Goal: Navigation & Orientation: Find specific page/section

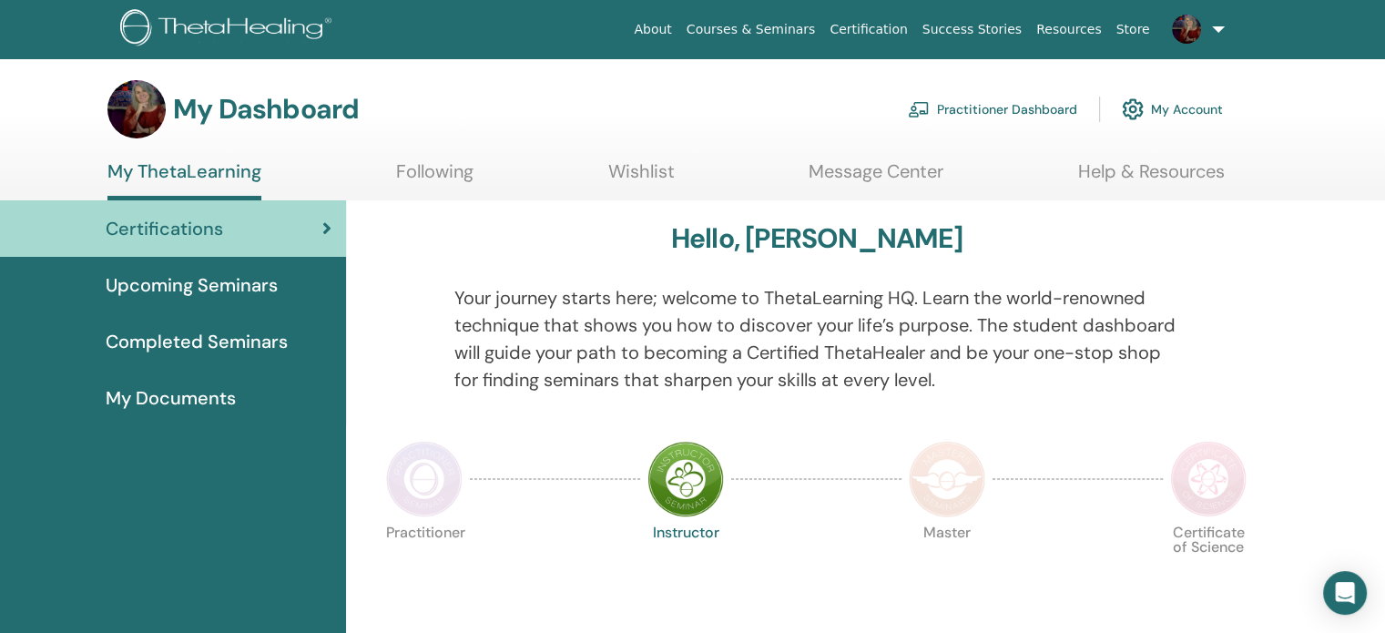
click at [999, 108] on link "Practitioner Dashboard" at bounding box center [992, 109] width 169 height 40
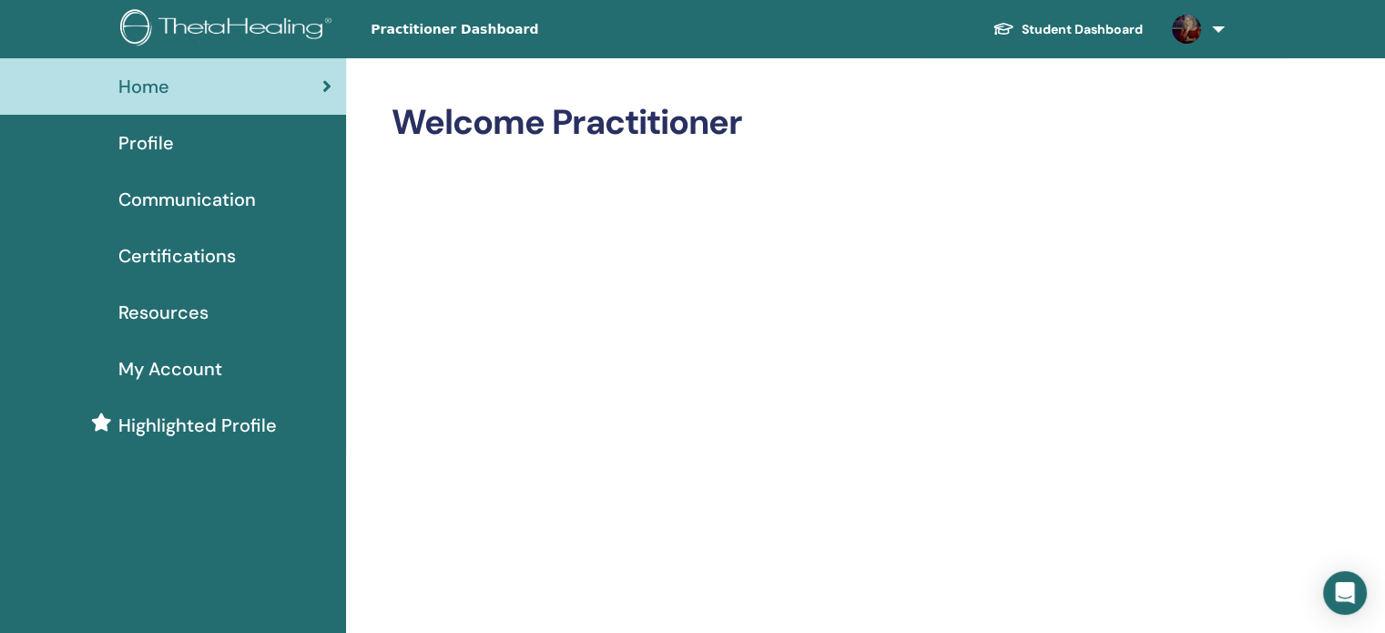
click at [182, 309] on span "Resources" at bounding box center [163, 312] width 90 height 27
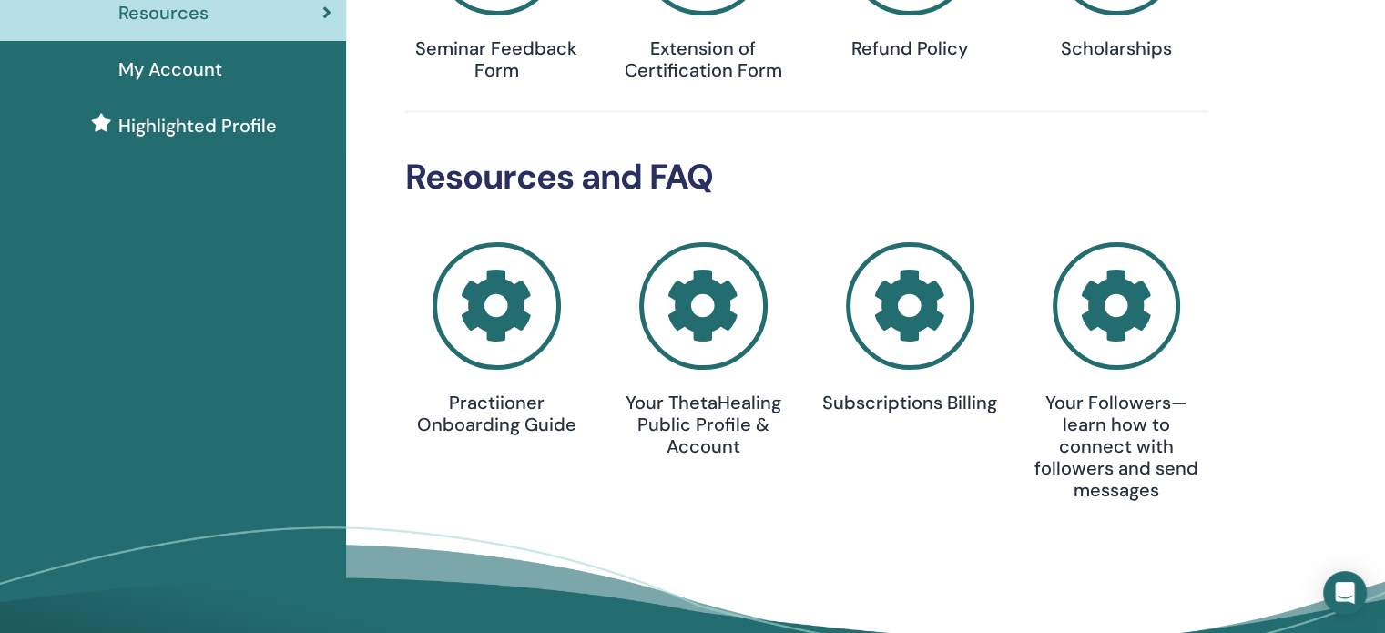
scroll to position [300, 0]
click at [1309, 368] on div "Seminar Tools Seminar Feedback Form Extension of Certification Form Refund Poli…" at bounding box center [865, 233] width 1039 height 950
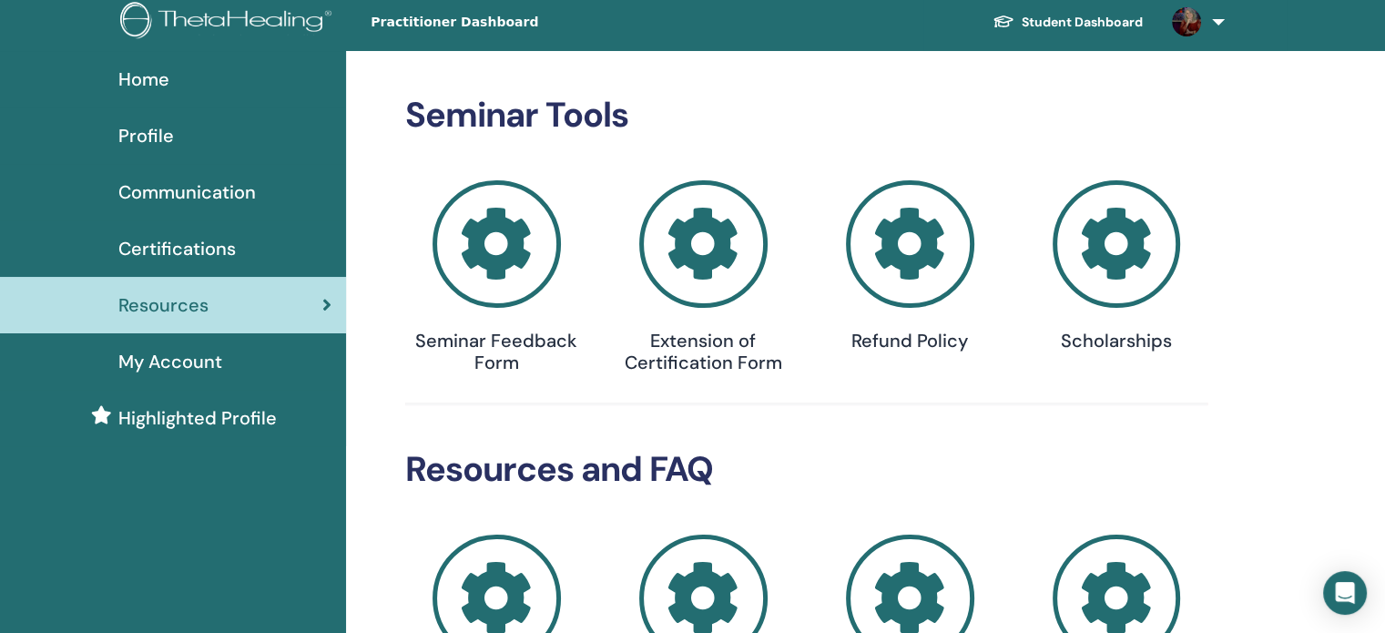
scroll to position [0, 0]
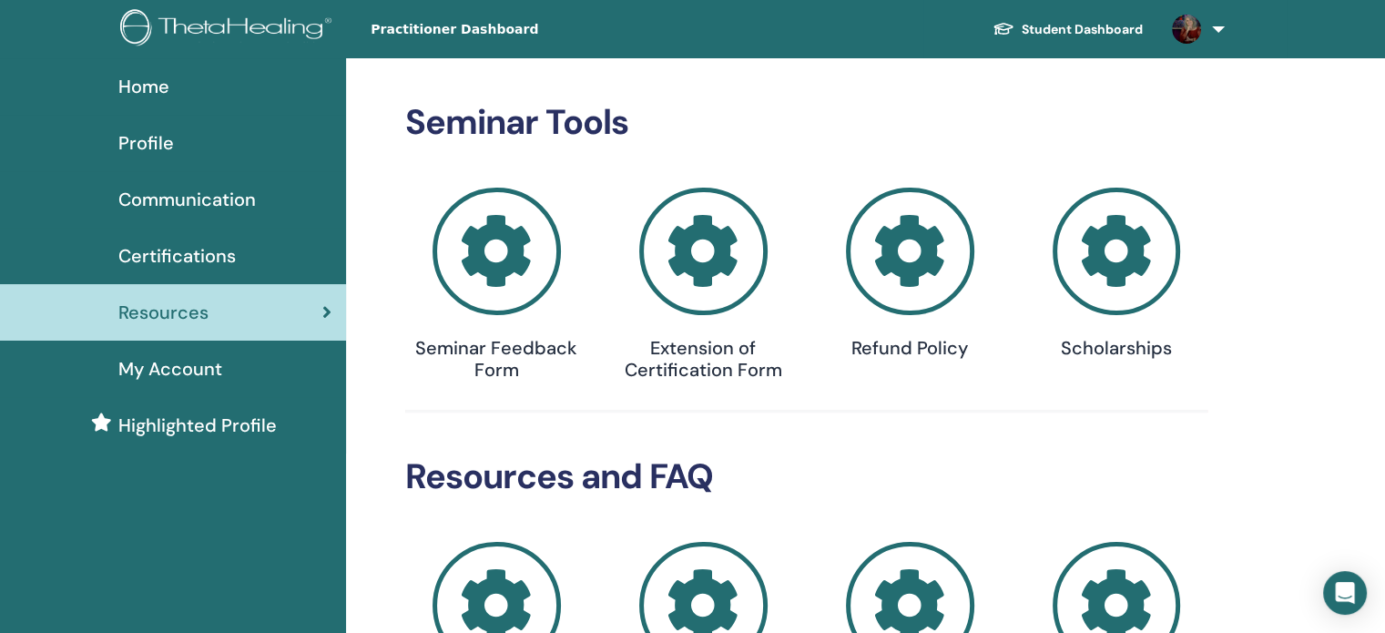
click at [1225, 30] on link at bounding box center [1194, 29] width 75 height 58
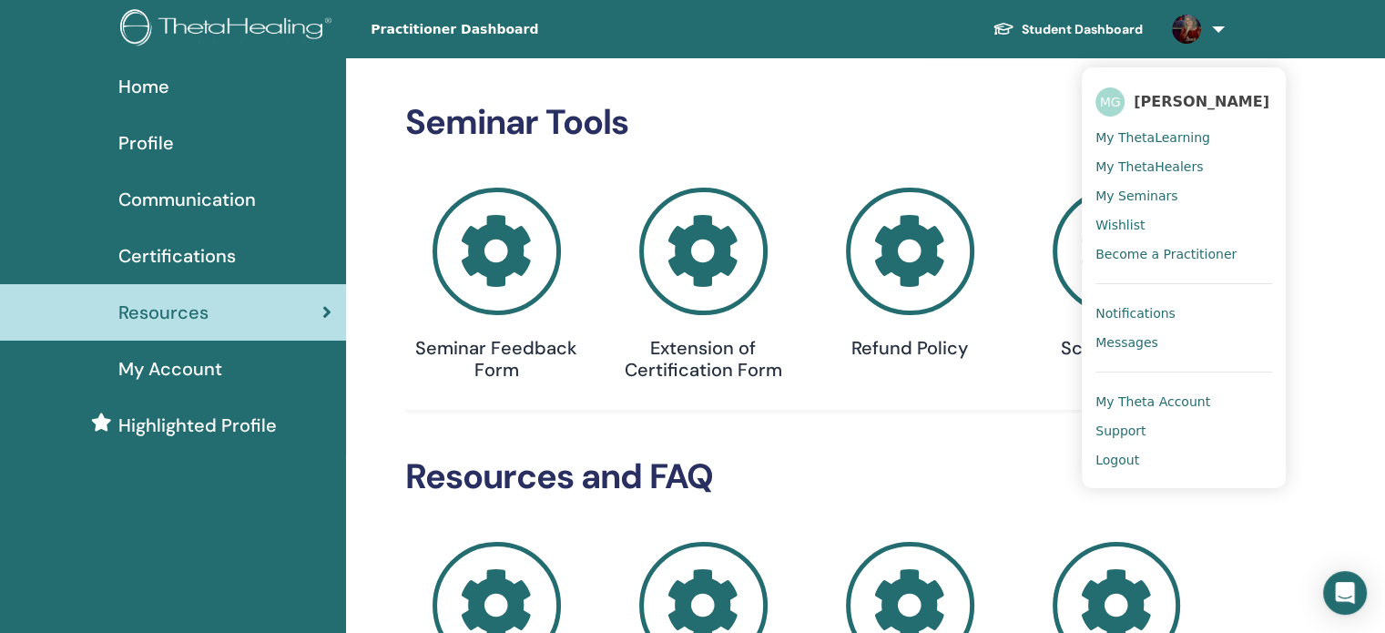
click at [1180, 138] on span "My ThetaLearning" at bounding box center [1152, 137] width 115 height 16
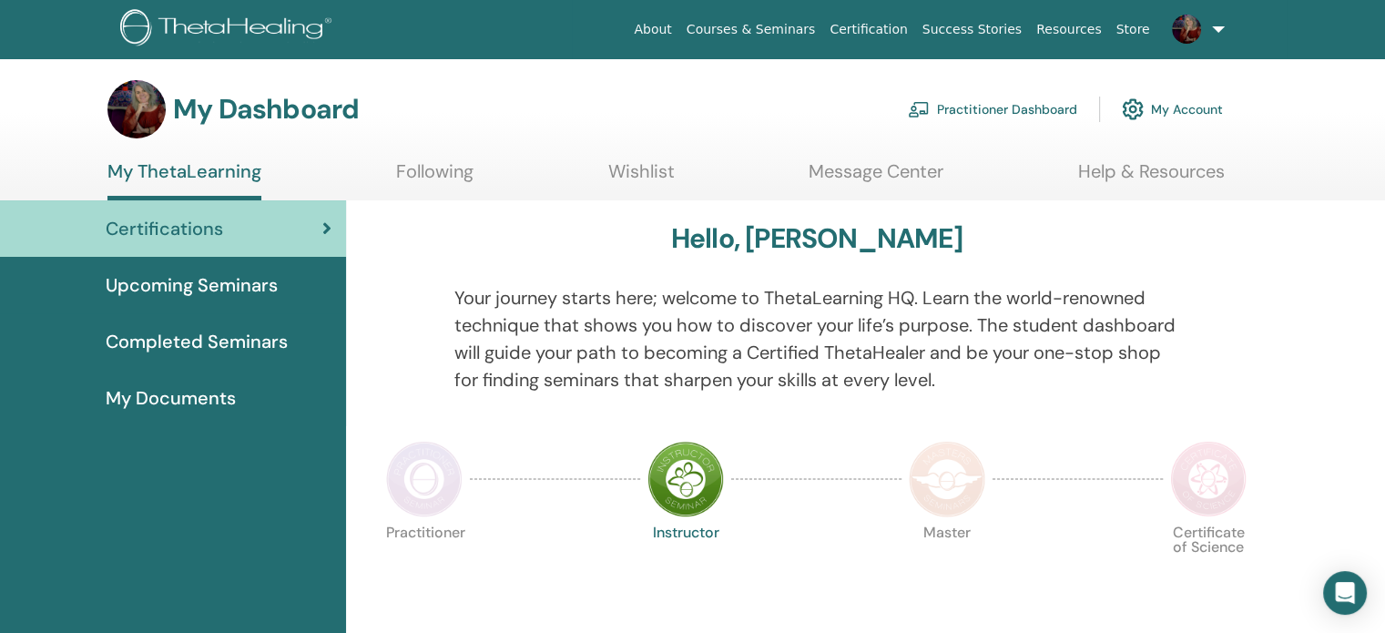
click at [1081, 36] on link "Resources" at bounding box center [1069, 30] width 80 height 34
